Goal: Task Accomplishment & Management: Manage account settings

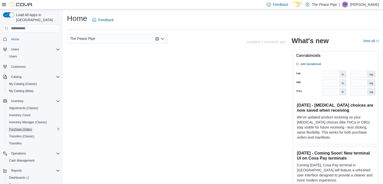
click at [14, 127] on span "Purchase Orders" at bounding box center [20, 129] width 23 height 4
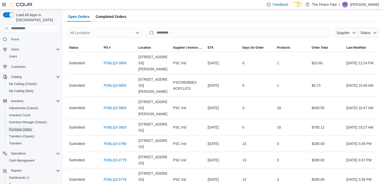
scroll to position [26, 0]
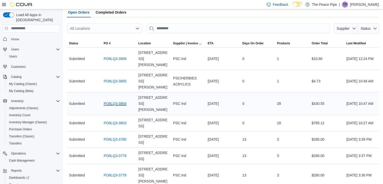
click at [108, 100] on link "PO8LQ3-3804" at bounding box center [115, 103] width 23 height 6
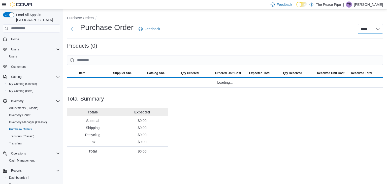
click at [368, 28] on select "**********" at bounding box center [370, 29] width 25 height 10
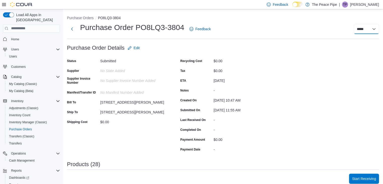
select select "**********"
click at [358, 24] on select "**********" at bounding box center [366, 29] width 25 height 10
select select
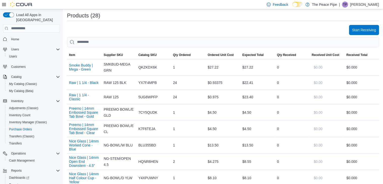
scroll to position [166, 0]
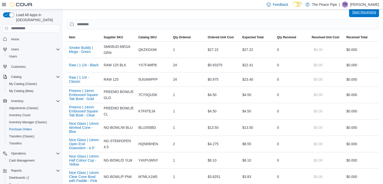
drag, startPoint x: 343, startPoint y: 22, endPoint x: 361, endPoint y: 13, distance: 19.8
click at [361, 13] on span "Start Receiving" at bounding box center [364, 12] width 24 height 5
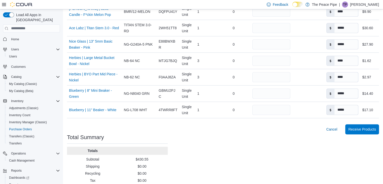
scroll to position [513, 0]
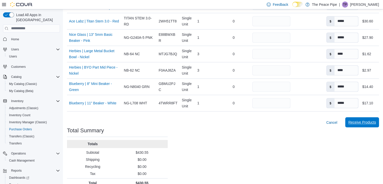
click at [359, 117] on span "Receive Products" at bounding box center [362, 122] width 28 height 10
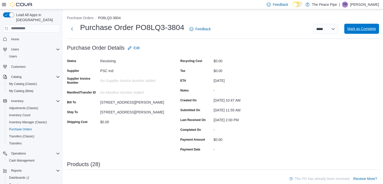
click at [366, 28] on span "Mark as Complete" at bounding box center [361, 28] width 29 height 5
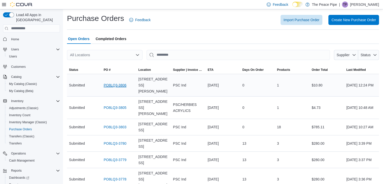
click at [111, 82] on link "PO8LQ3-3806" at bounding box center [115, 85] width 23 height 6
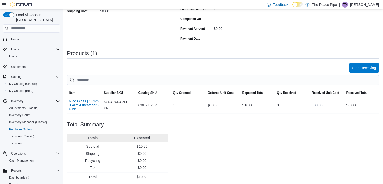
scroll to position [113, 0]
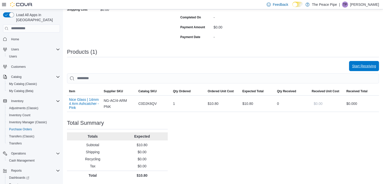
click at [371, 64] on span "Start Receiving" at bounding box center [364, 65] width 24 height 5
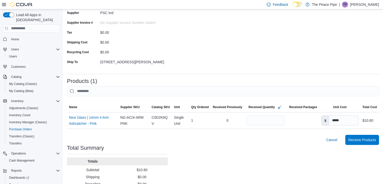
scroll to position [49, 0]
click at [372, 138] on span "Receive Products" at bounding box center [362, 138] width 28 height 5
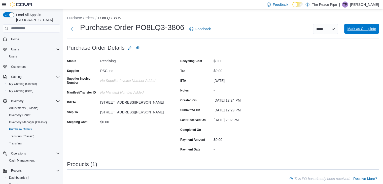
click at [356, 28] on span "Mark as Complete" at bounding box center [361, 28] width 29 height 5
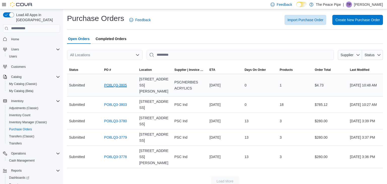
click at [120, 82] on link "PO8LQ3-3805" at bounding box center [115, 85] width 23 height 6
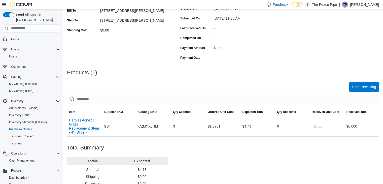
scroll to position [92, 0]
click at [368, 85] on span "Start Receiving" at bounding box center [364, 86] width 24 height 5
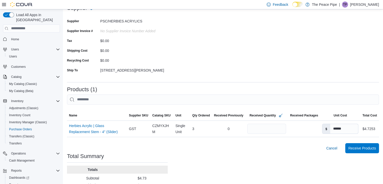
scroll to position [41, 0]
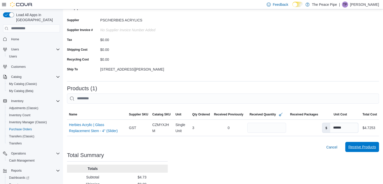
click at [372, 149] on span "Receive Products" at bounding box center [362, 146] width 28 height 5
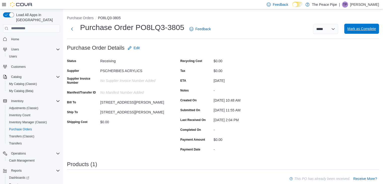
click at [366, 33] on span "Mark as Complete" at bounding box center [361, 29] width 29 height 10
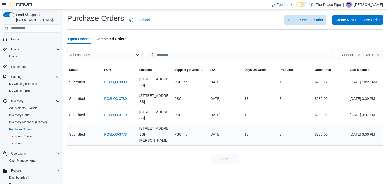
click at [107, 131] on link "PO8LQ3-3778" at bounding box center [115, 134] width 23 height 6
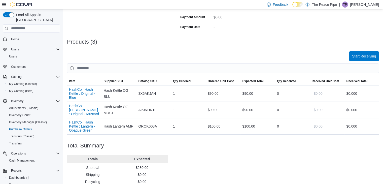
scroll to position [117, 0]
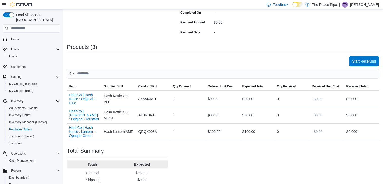
click at [364, 62] on span "Start Receiving" at bounding box center [364, 61] width 24 height 5
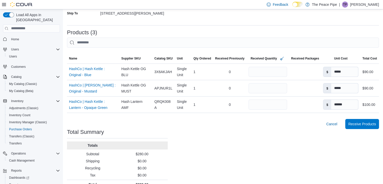
scroll to position [97, 0]
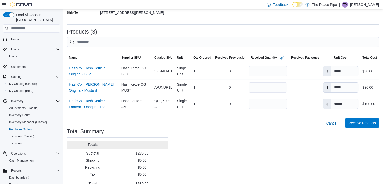
click at [364, 125] on span "Receive Products" at bounding box center [362, 122] width 28 height 5
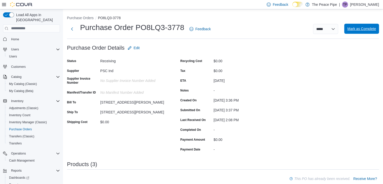
click at [357, 27] on span "Mark as Complete" at bounding box center [361, 28] width 29 height 5
